Goal: Task Accomplishment & Management: Use online tool/utility

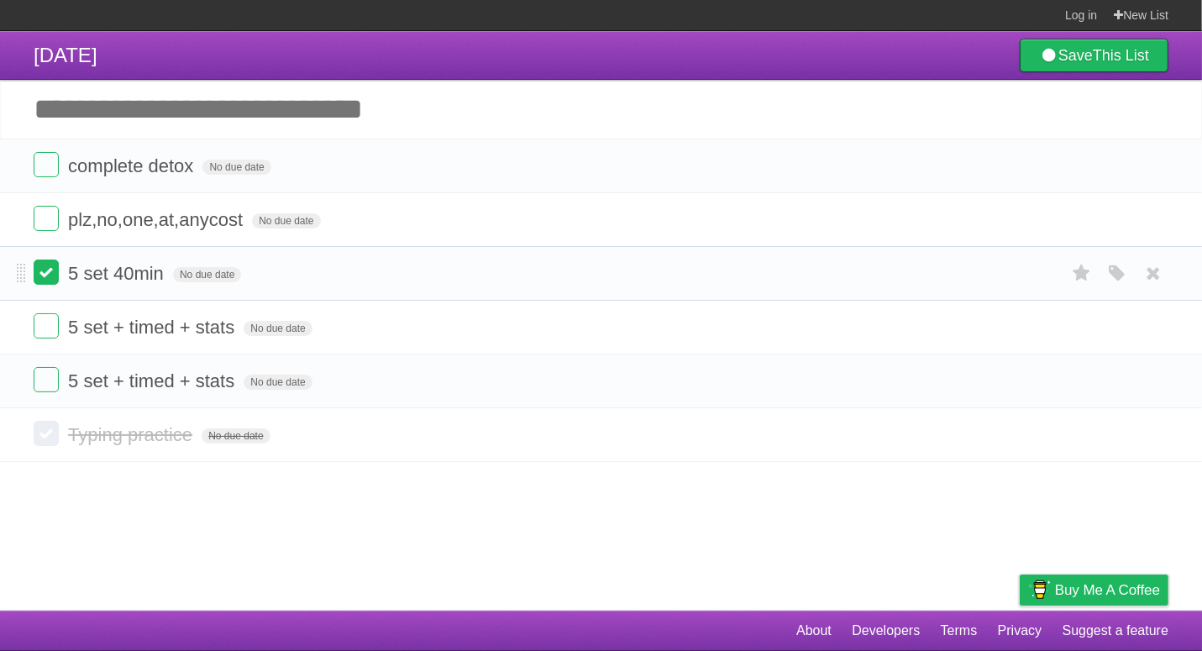
click at [43, 279] on label at bounding box center [46, 272] width 25 height 25
click at [45, 327] on label at bounding box center [46, 325] width 25 height 25
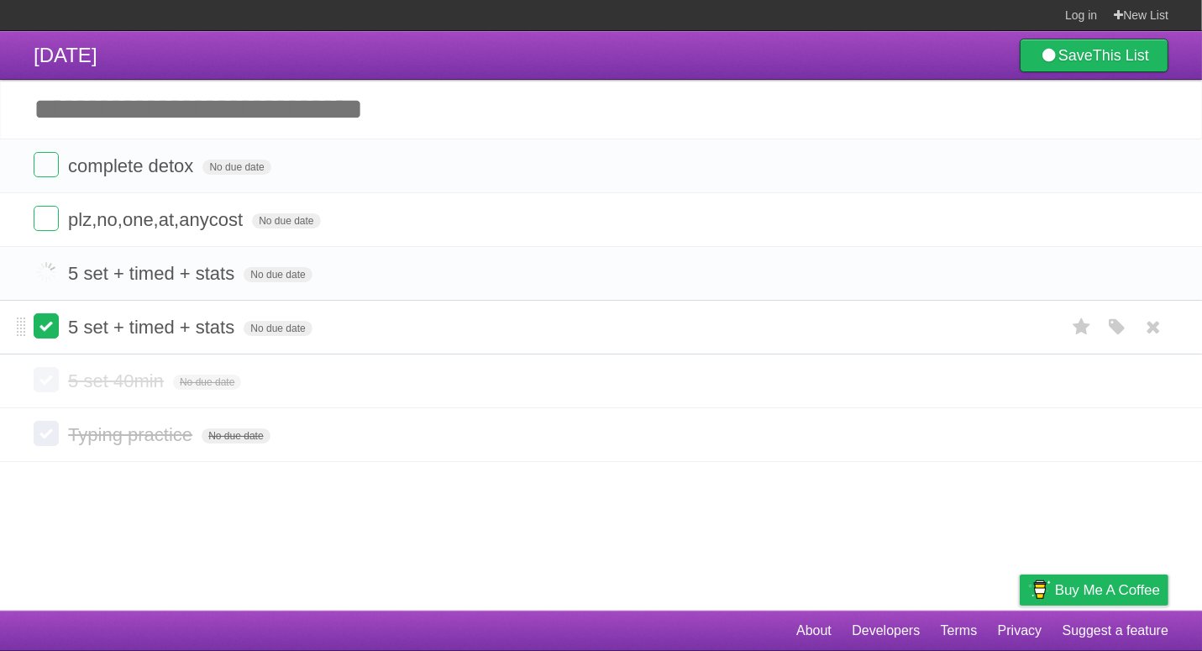
click at [50, 375] on label at bounding box center [46, 379] width 25 height 25
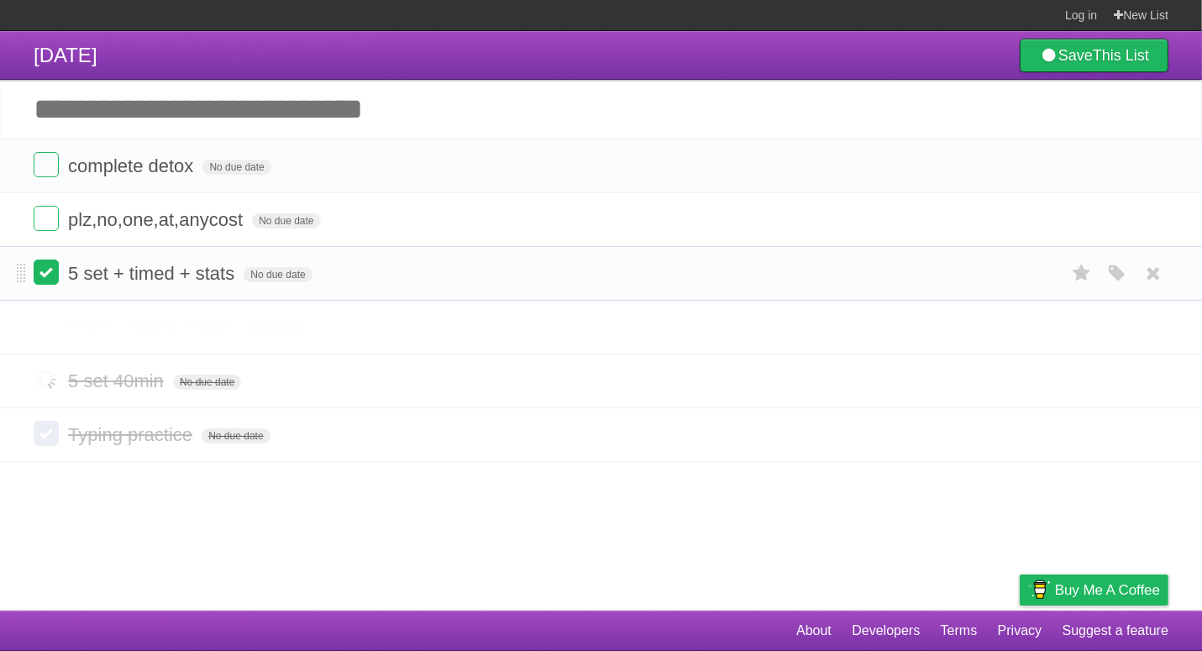
click at [50, 323] on label at bounding box center [46, 325] width 25 height 25
click at [47, 275] on label at bounding box center [46, 272] width 25 height 25
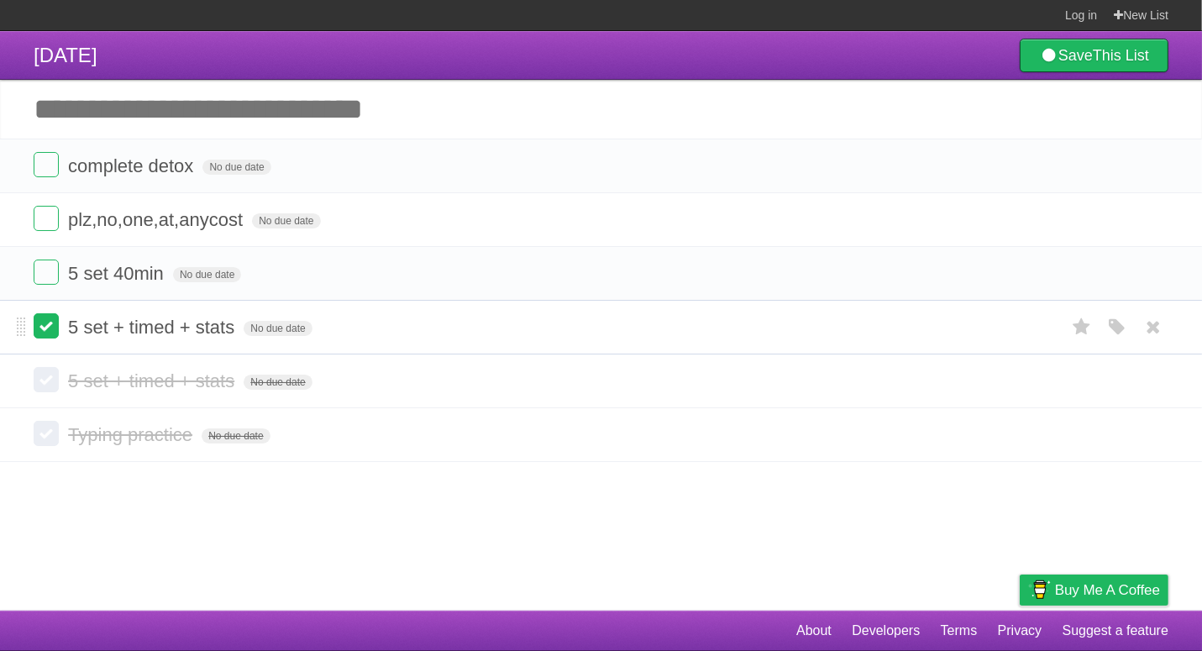
click at [45, 322] on label at bounding box center [46, 325] width 25 height 25
click at [45, 260] on label at bounding box center [46, 272] width 25 height 25
click at [41, 173] on label at bounding box center [46, 164] width 25 height 25
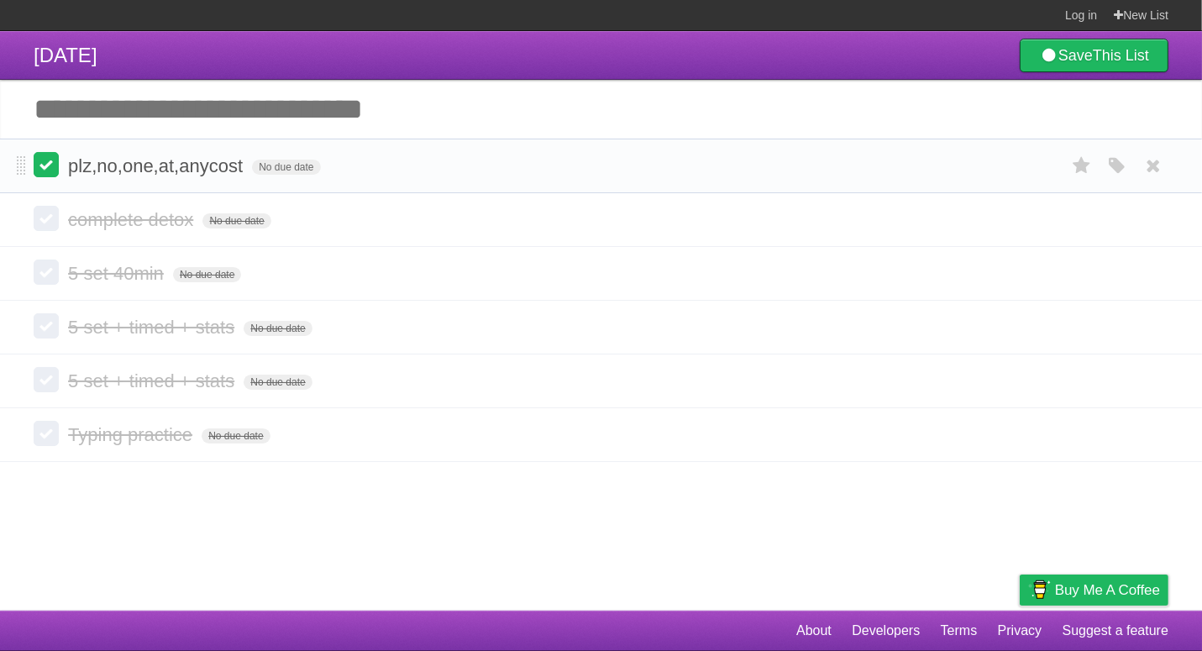
click at [45, 174] on label at bounding box center [46, 164] width 25 height 25
